Goal: Information Seeking & Learning: Learn about a topic

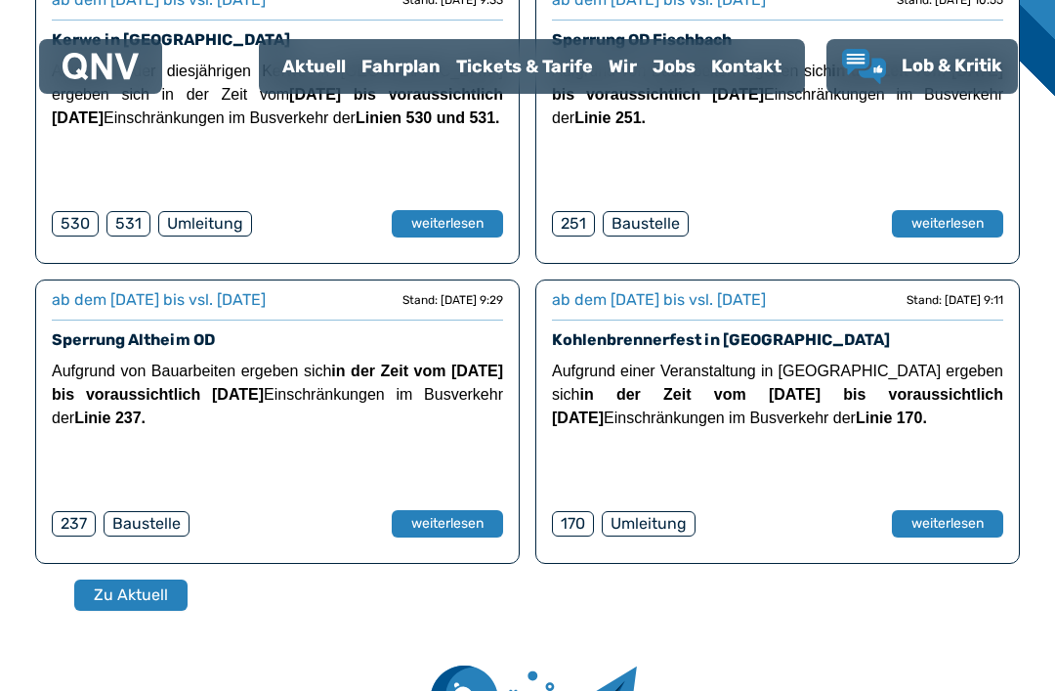
scroll to position [622, 0]
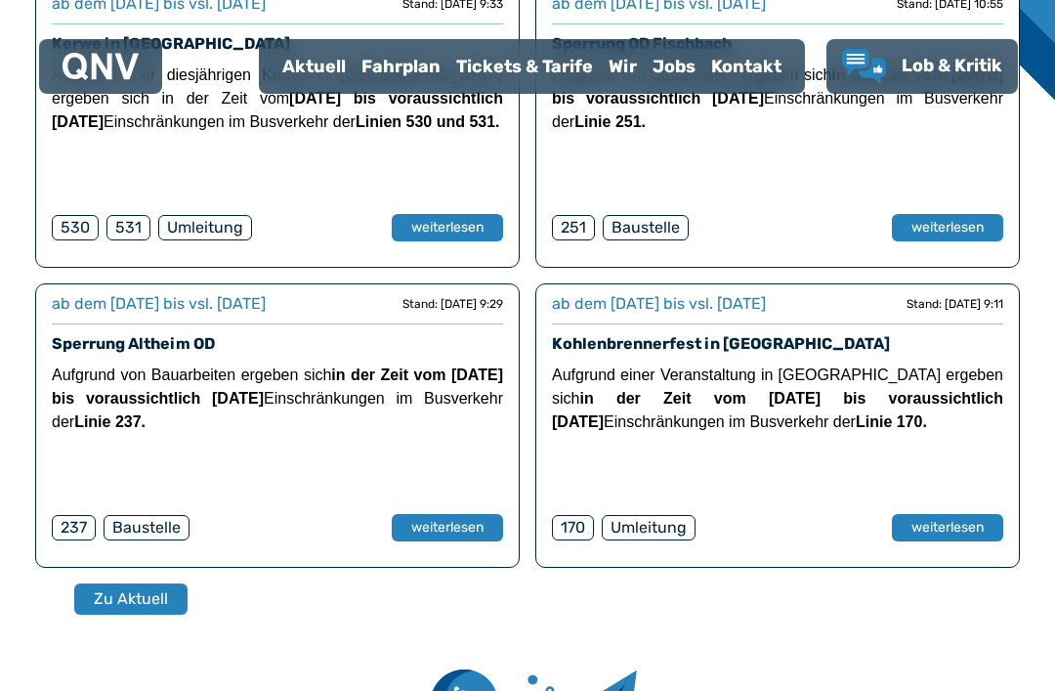
click at [953, 529] on button "weiterlesen" at bounding box center [947, 527] width 111 height 27
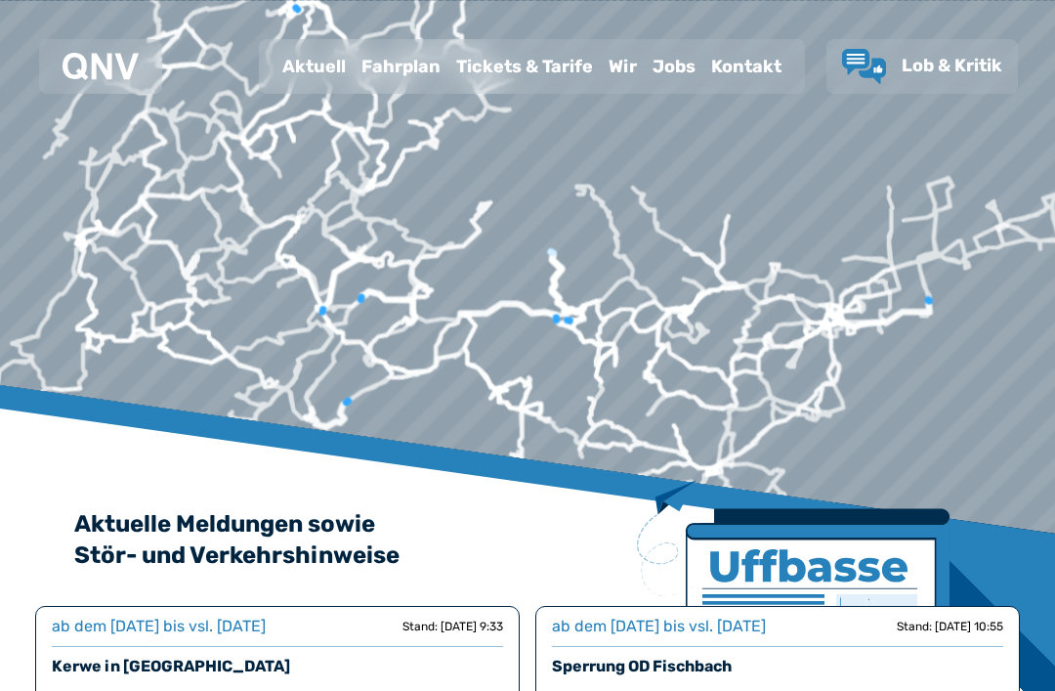
click at [312, 61] on div "Aktuell" at bounding box center [313, 66] width 79 height 51
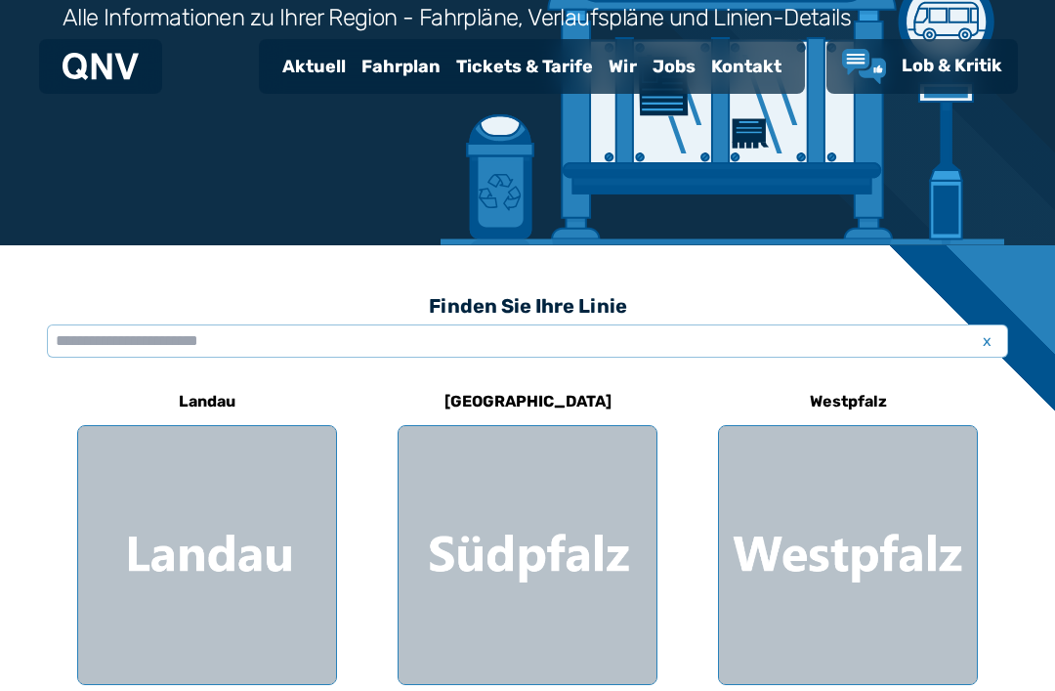
scroll to position [315, 0]
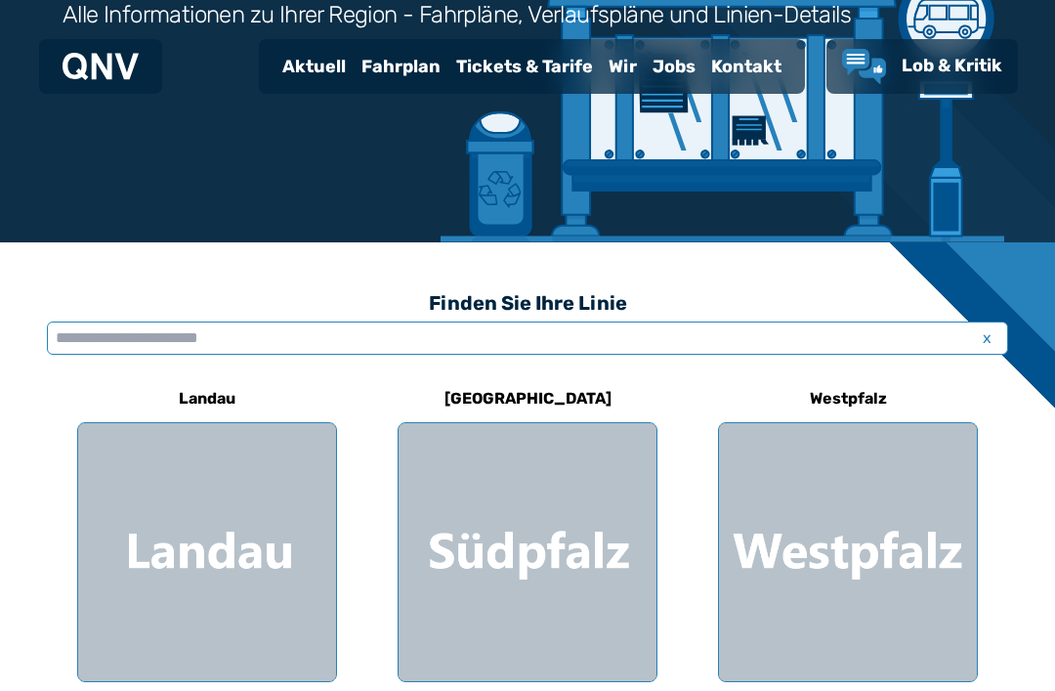
click at [345, 340] on input "text" at bounding box center [527, 337] width 961 height 33
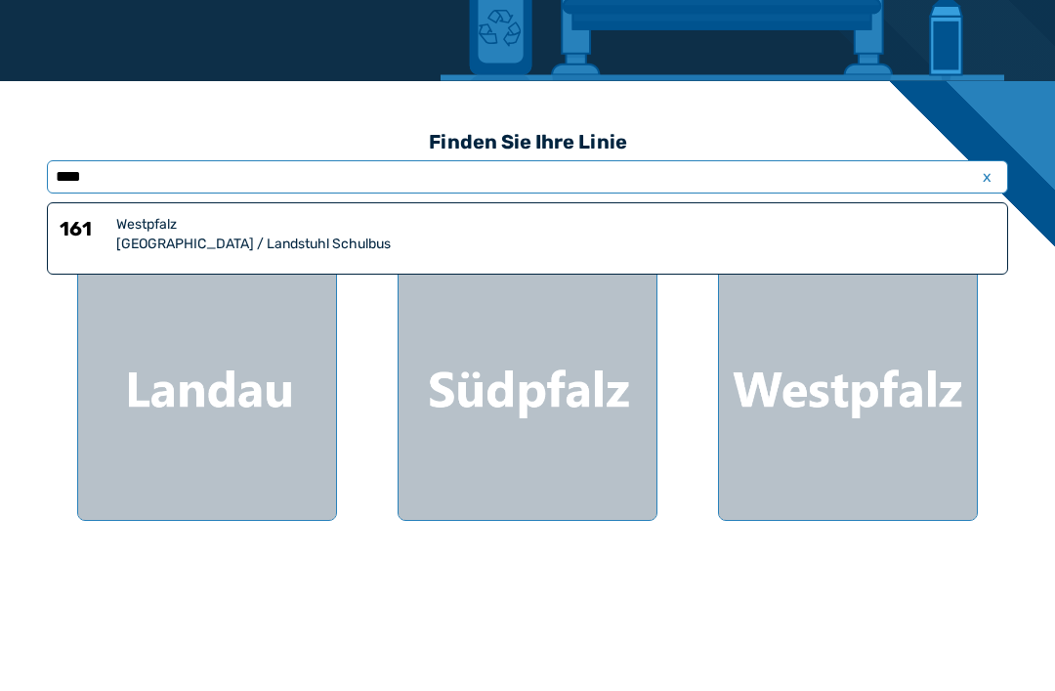
type input "***"
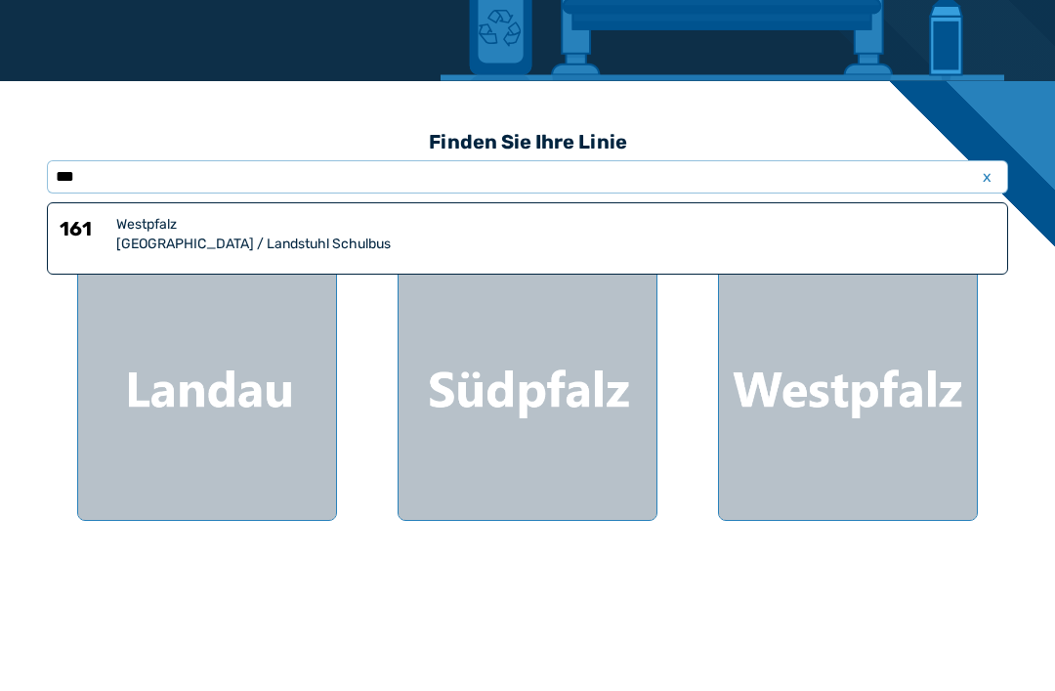
click at [345, 396] on div "[GEOGRAPHIC_DATA] / Landstuhl Schulbus" at bounding box center [555, 406] width 879 height 20
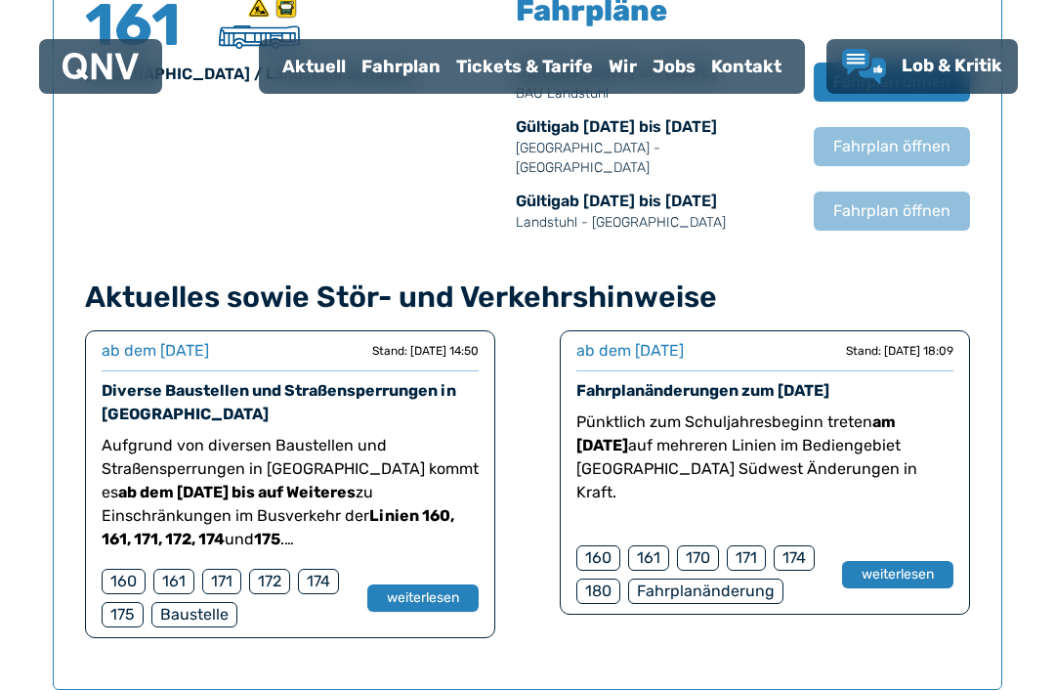
scroll to position [1418, 0]
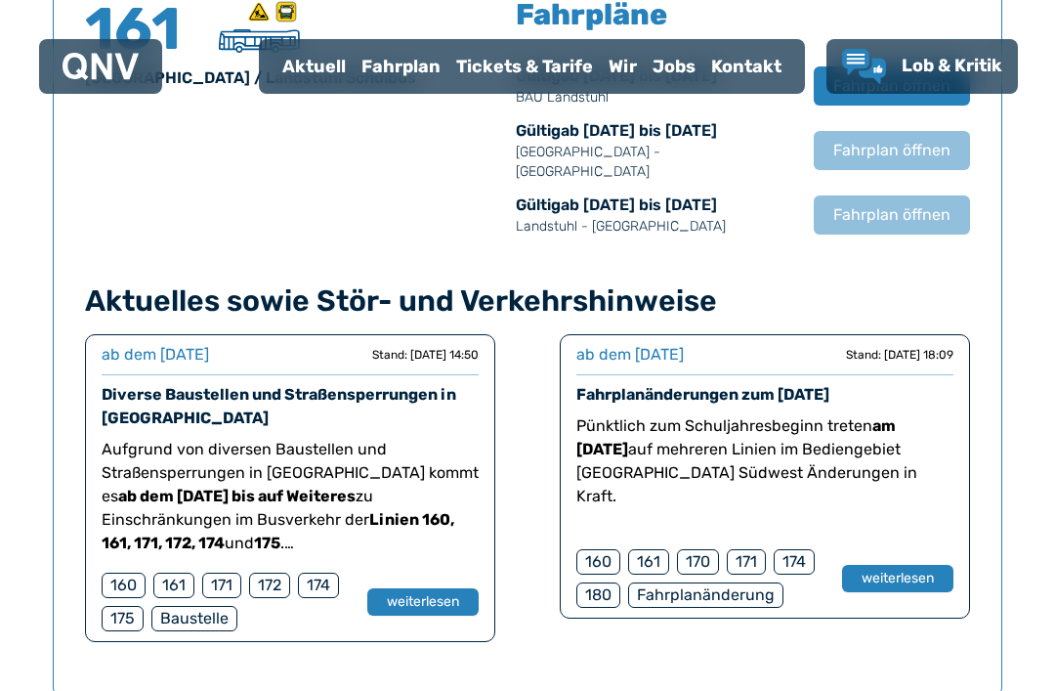
click at [913, 565] on button "weiterlesen" at bounding box center [897, 578] width 111 height 27
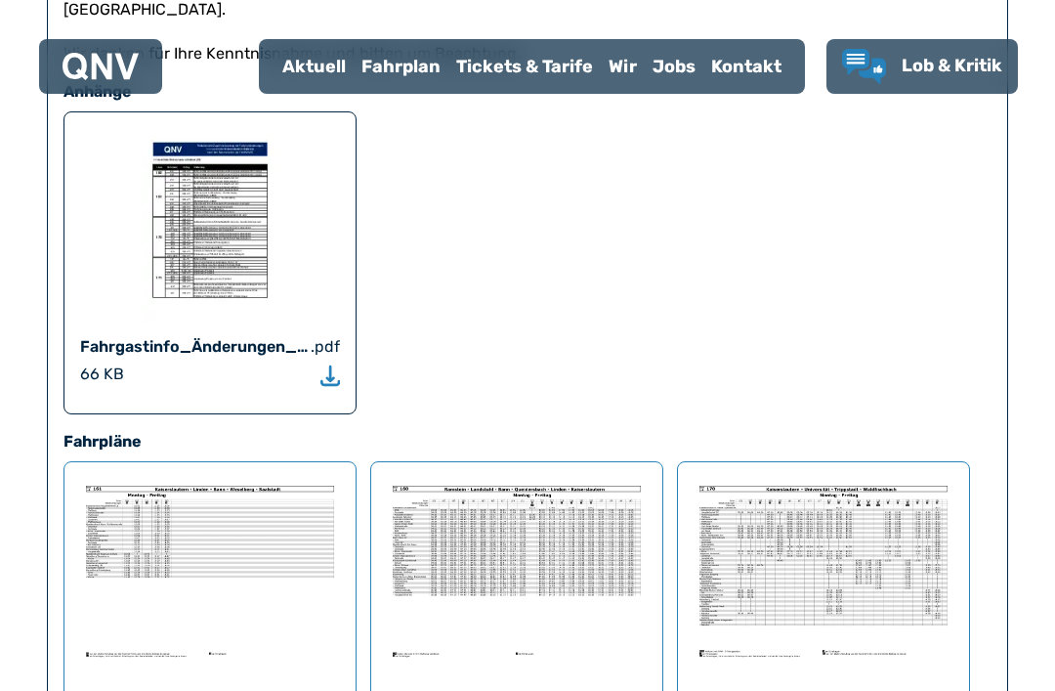
scroll to position [1669, 0]
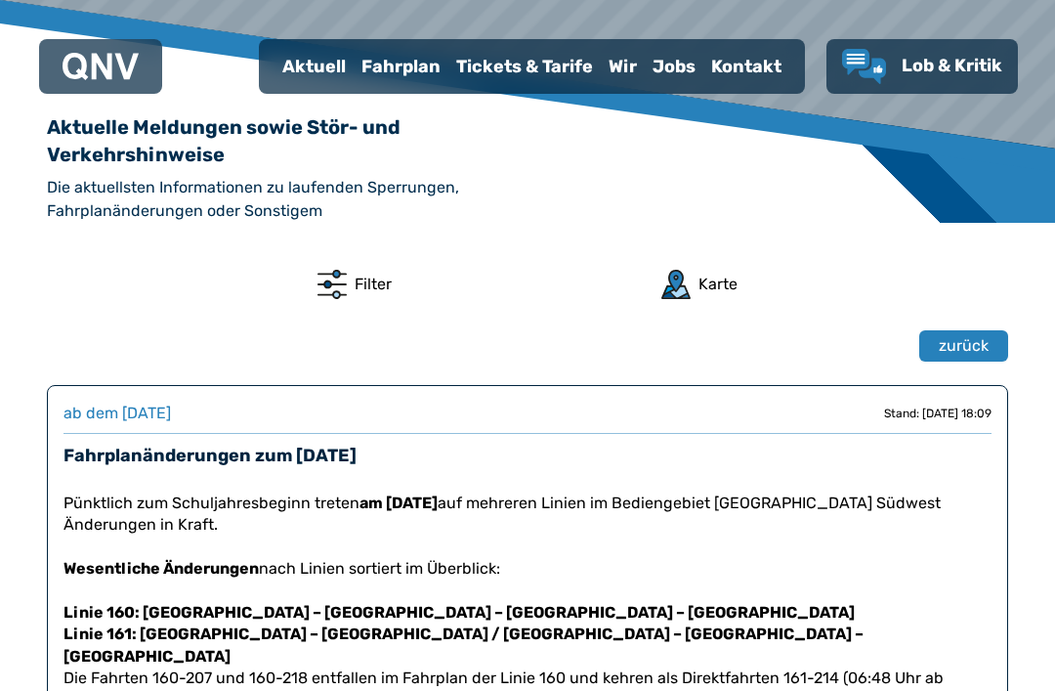
scroll to position [387, 0]
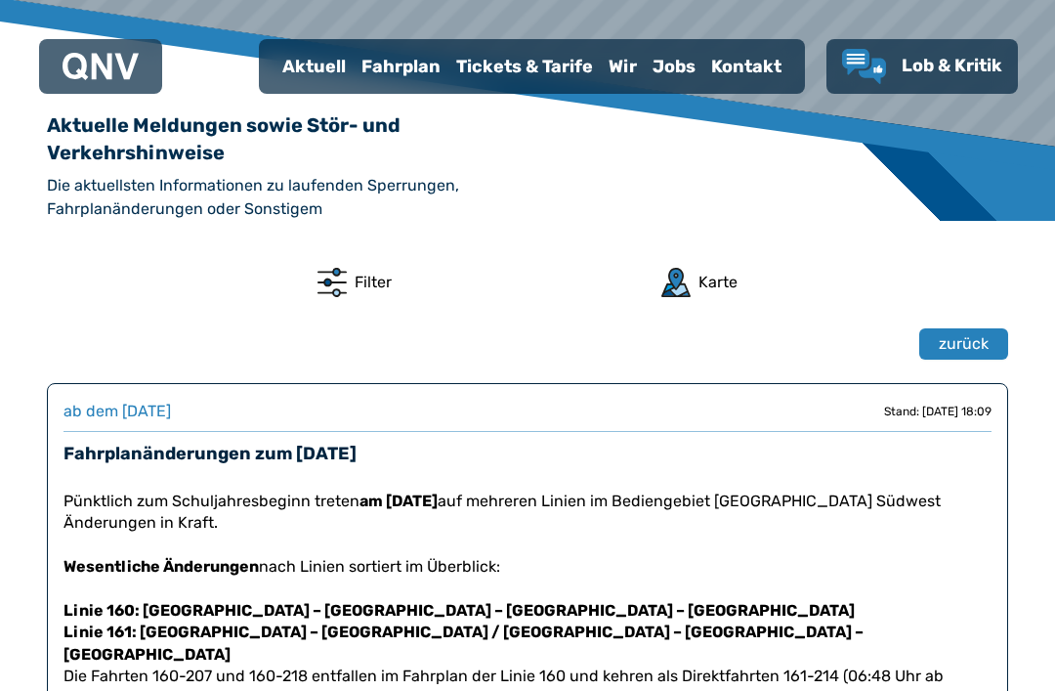
click at [959, 352] on span "zurück" at bounding box center [964, 343] width 50 height 23
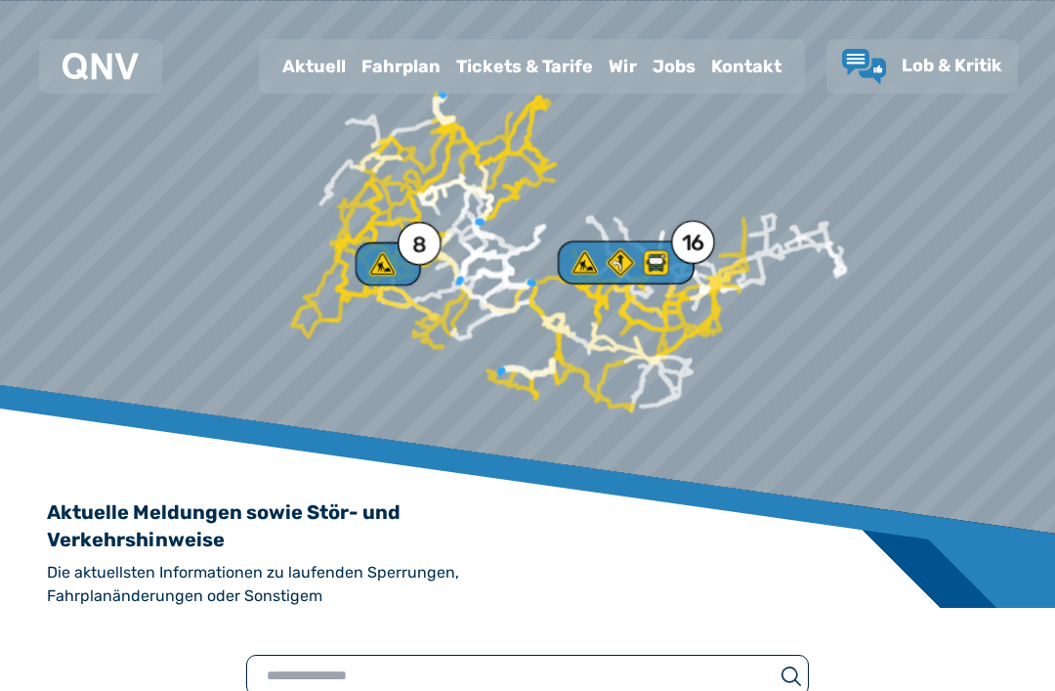
click at [416, 63] on div "Fahrplan" at bounding box center [401, 66] width 95 height 51
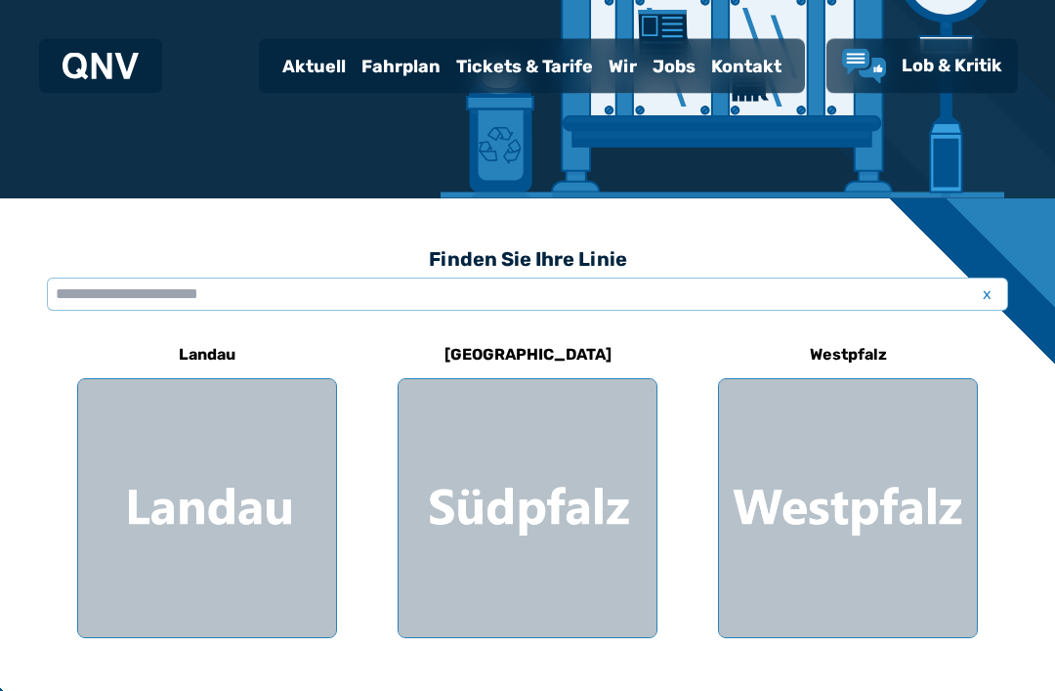
scroll to position [365, 0]
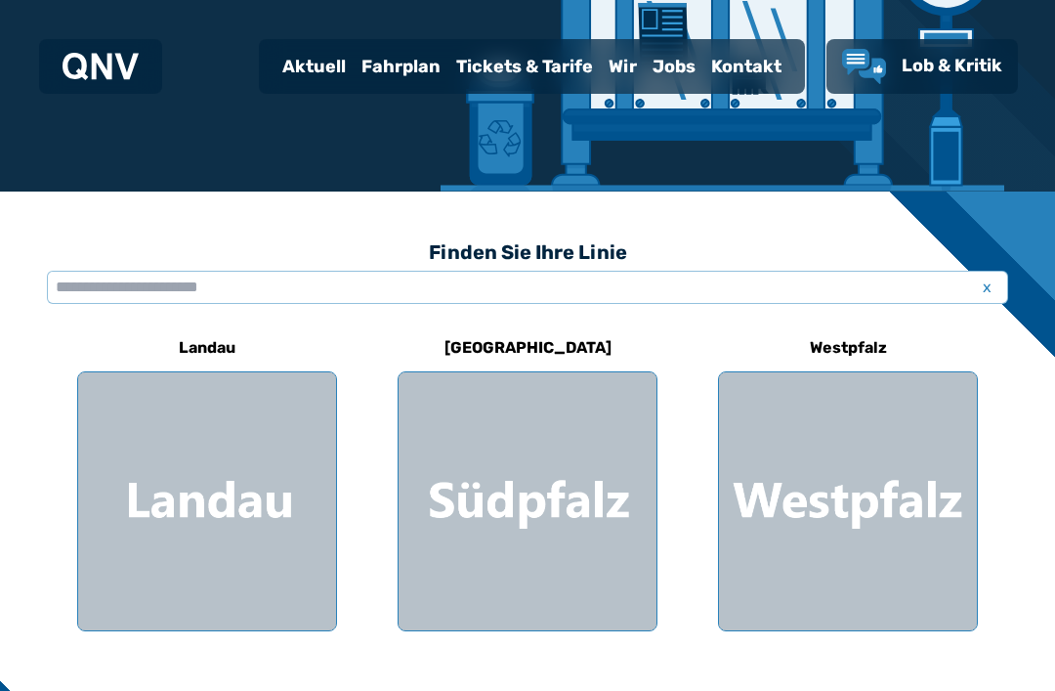
click at [557, 485] on div at bounding box center [528, 501] width 258 height 258
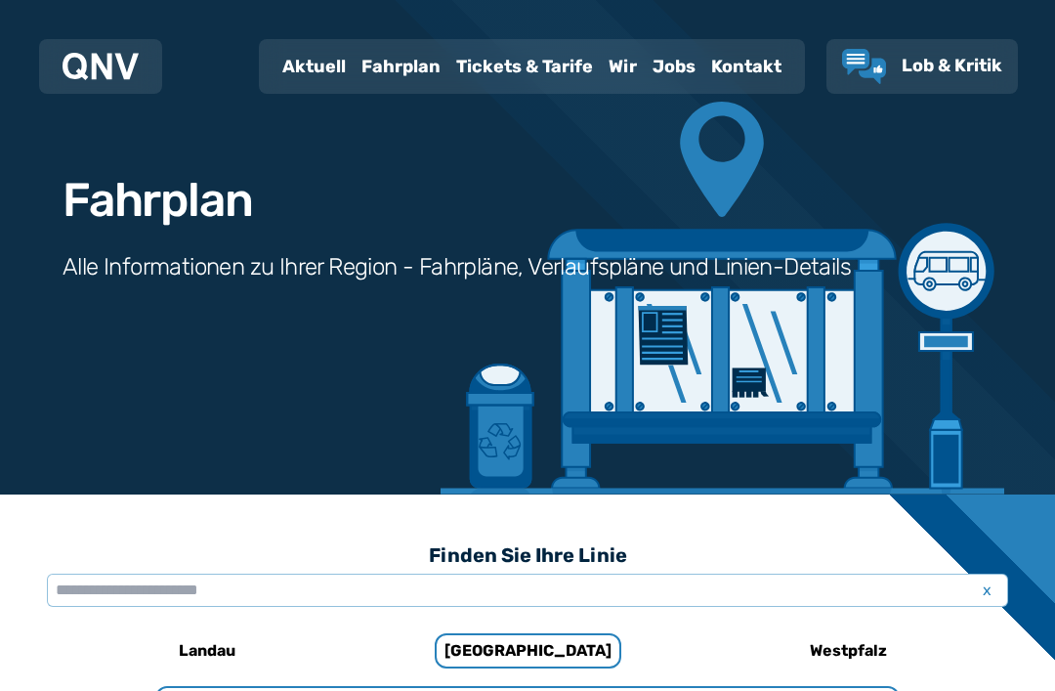
scroll to position [69, 0]
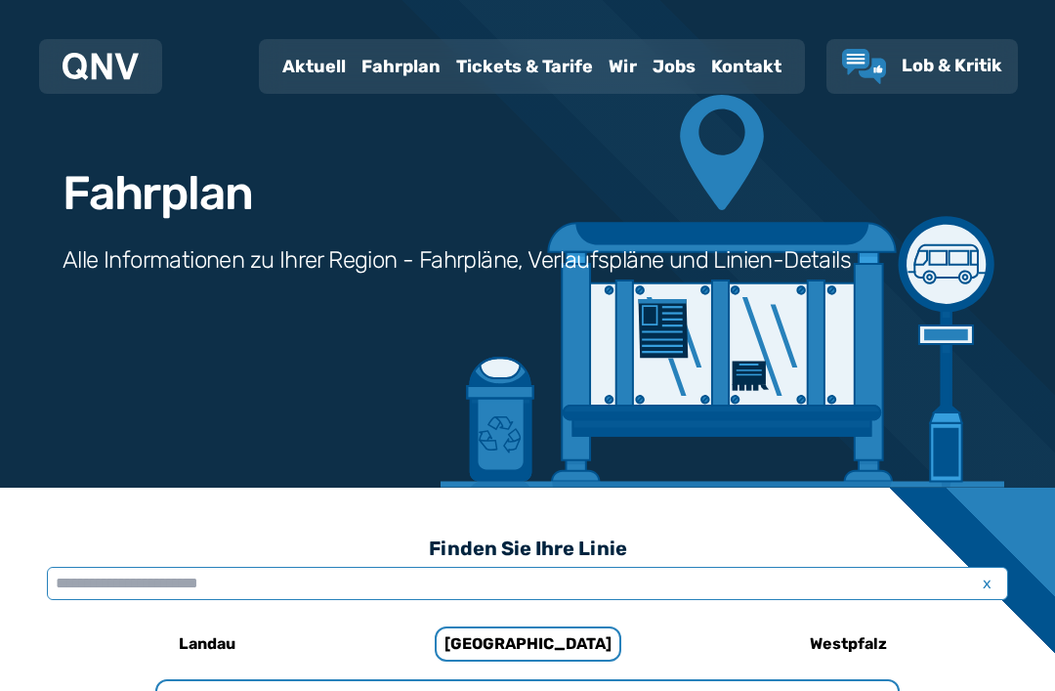
click at [422, 584] on input "text" at bounding box center [527, 583] width 961 height 33
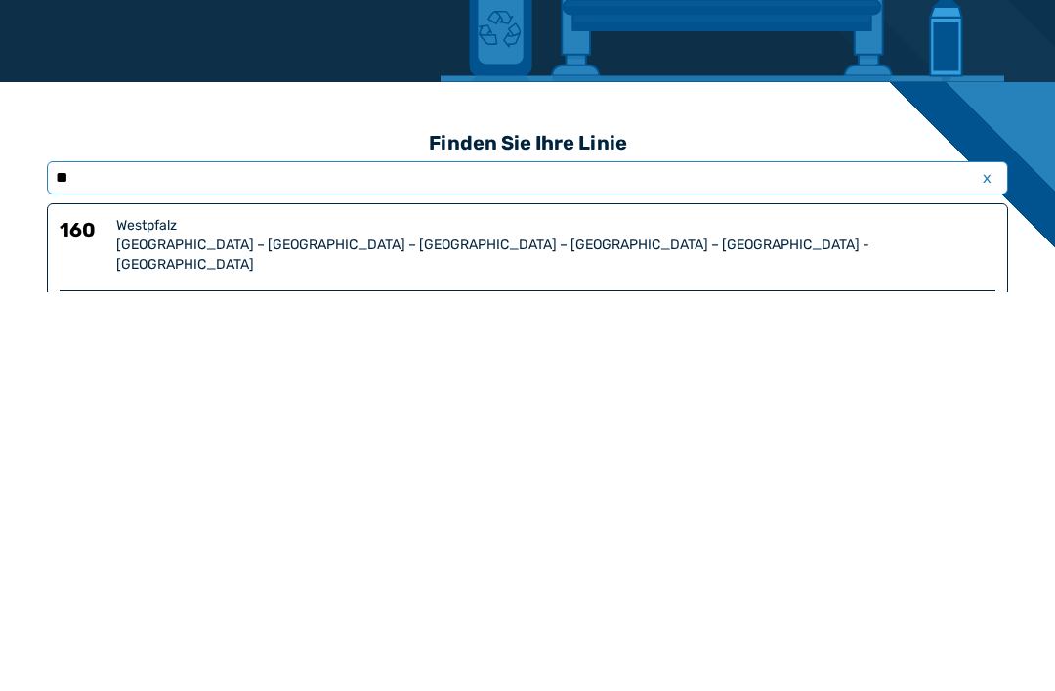
type input "***"
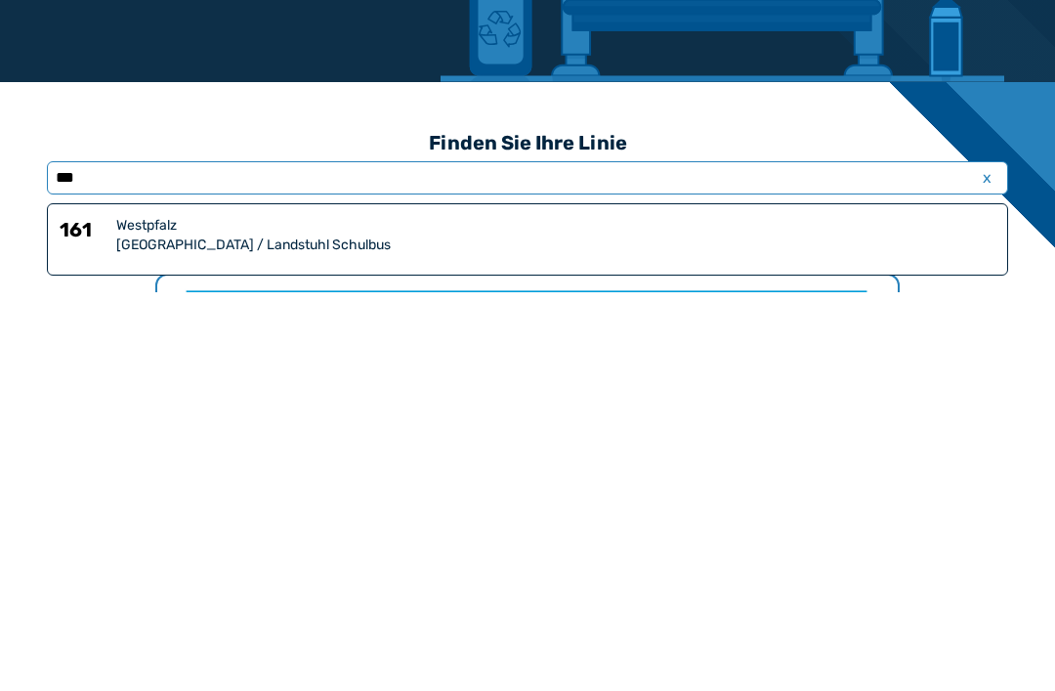
scroll to position [110, 0]
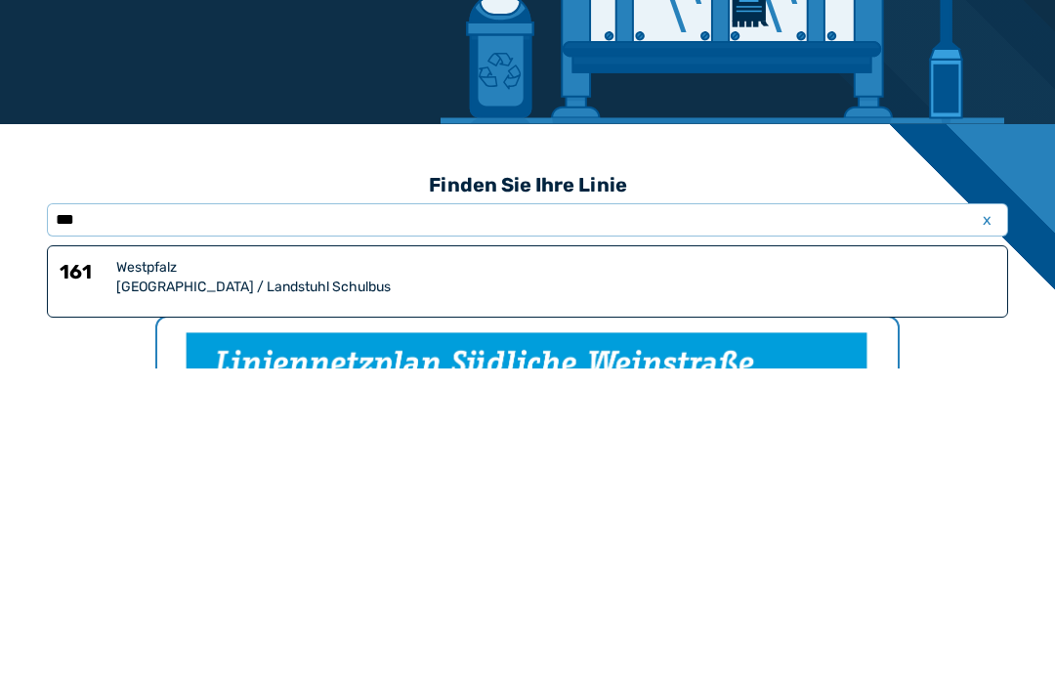
click at [489, 580] on div "Westpfalz" at bounding box center [555, 590] width 879 height 20
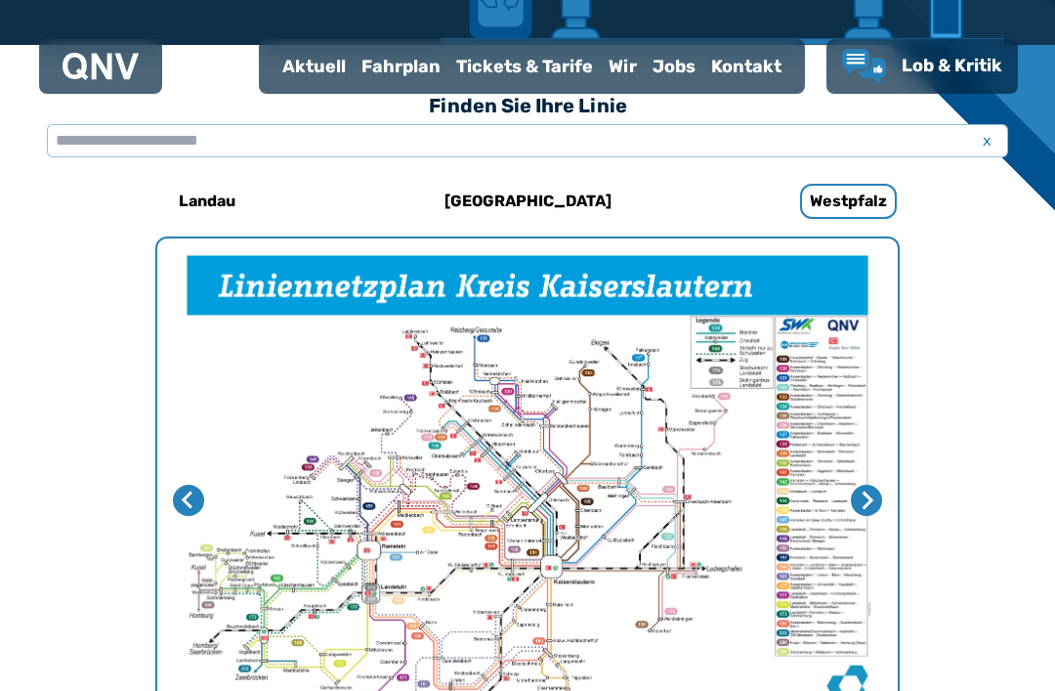
scroll to position [485, 0]
